Goal: Find specific page/section: Find specific page/section

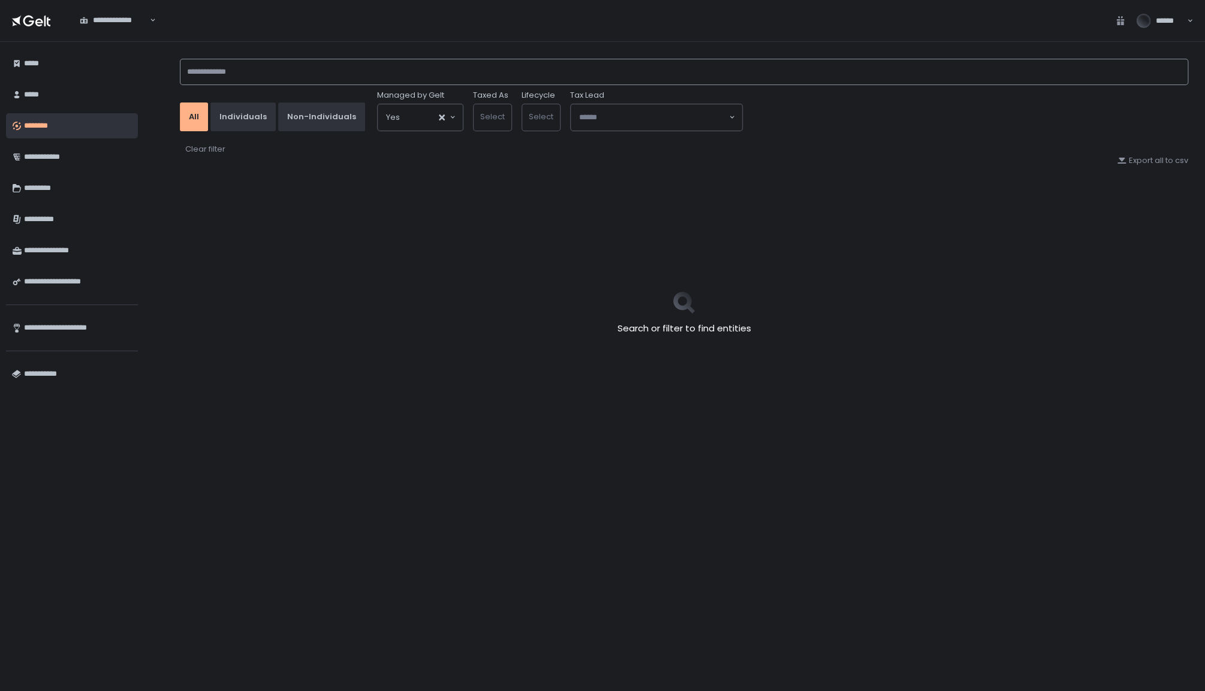
click at [379, 75] on input at bounding box center [684, 72] width 1009 height 26
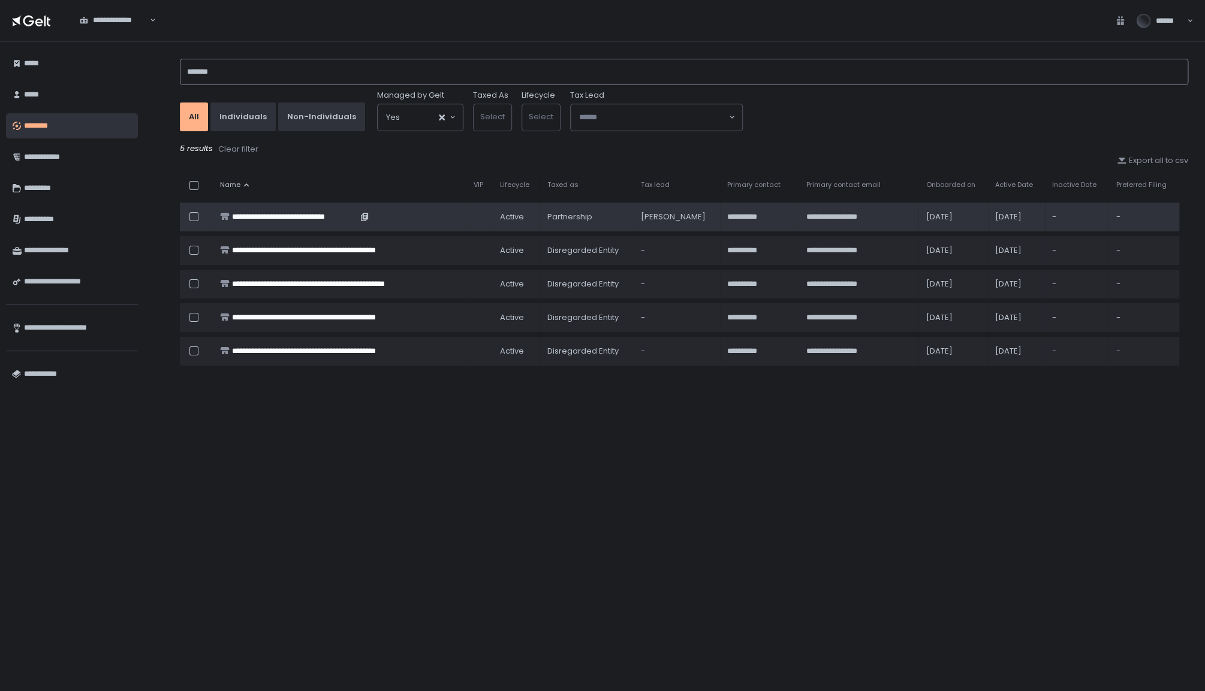
type input "*******"
click at [335, 212] on div "**********" at bounding box center [294, 217] width 125 height 11
